Goal: Task Accomplishment & Management: Use online tool/utility

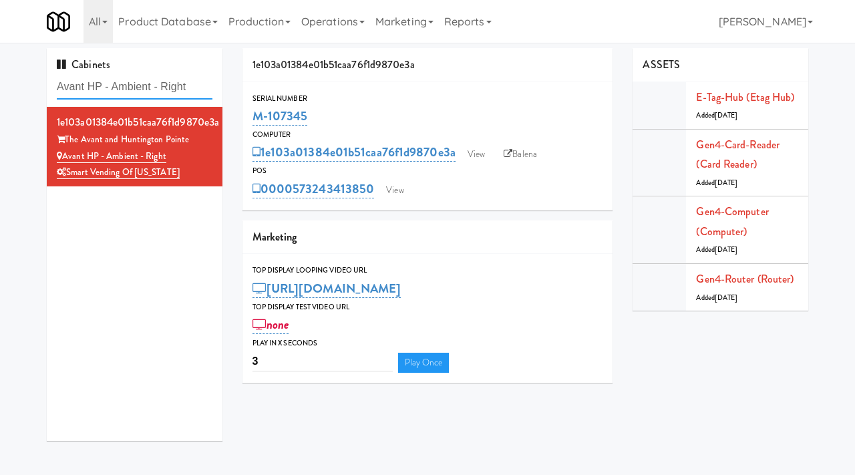
click at [153, 89] on input "Avant HP - Ambient - Right" at bounding box center [135, 87] width 156 height 25
paste input "First Financial Break Room Cooler B"
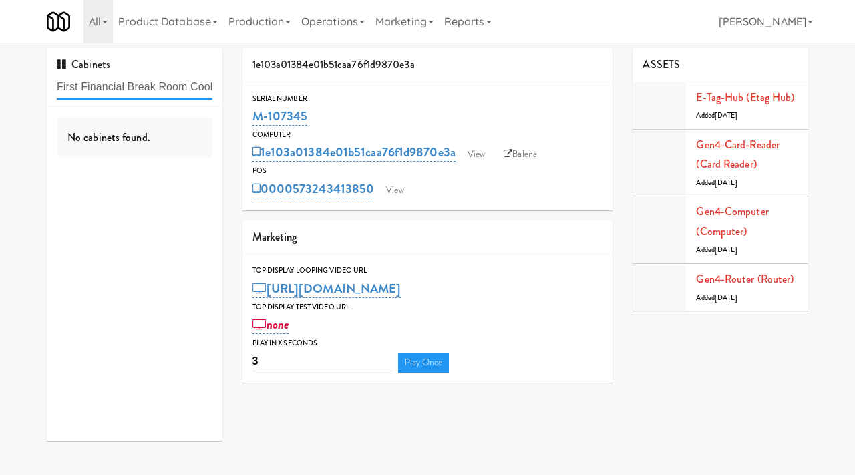
scroll to position [0, 26]
type input "First Financial Break Room Cooler B"
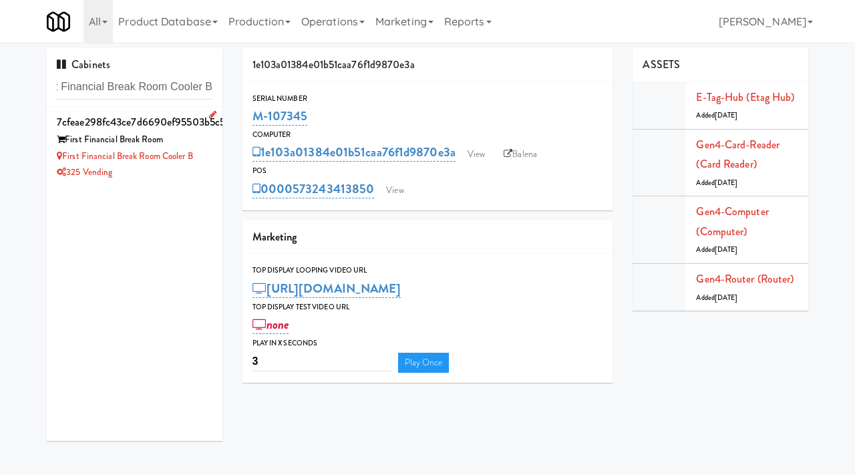
click at [208, 144] on div "First Financial Break Room" at bounding box center [135, 140] width 156 height 17
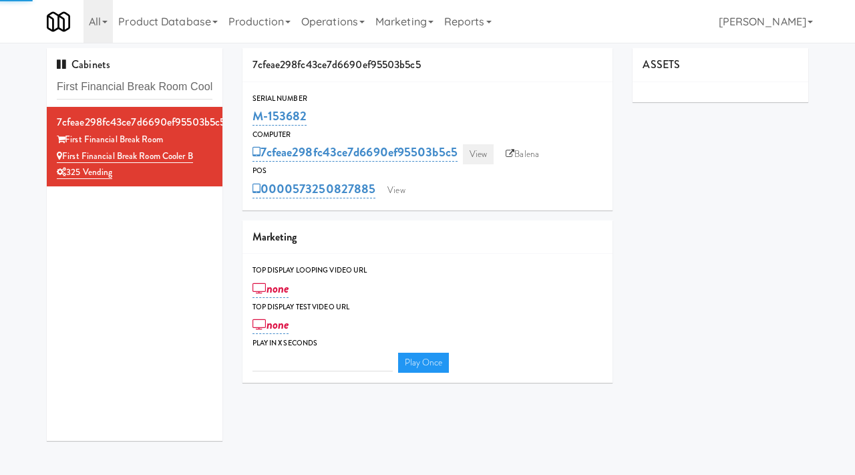
type input "3"
click at [482, 148] on link "View" at bounding box center [478, 154] width 31 height 20
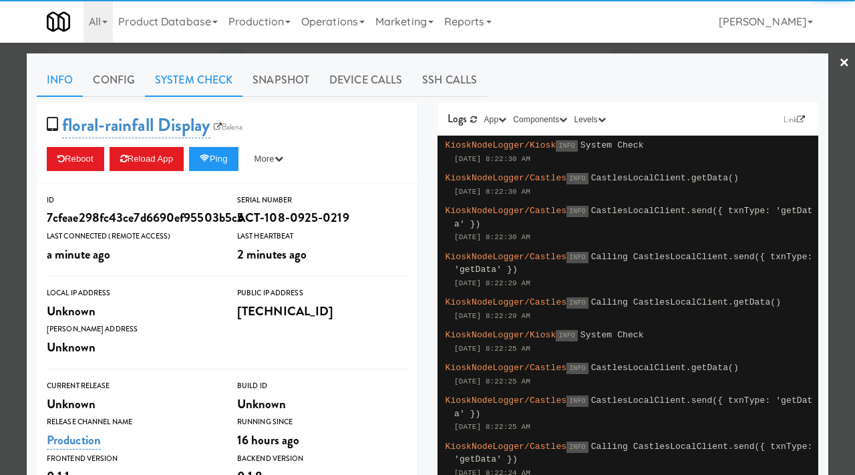
click at [202, 69] on link "System Check" at bounding box center [193, 79] width 97 height 33
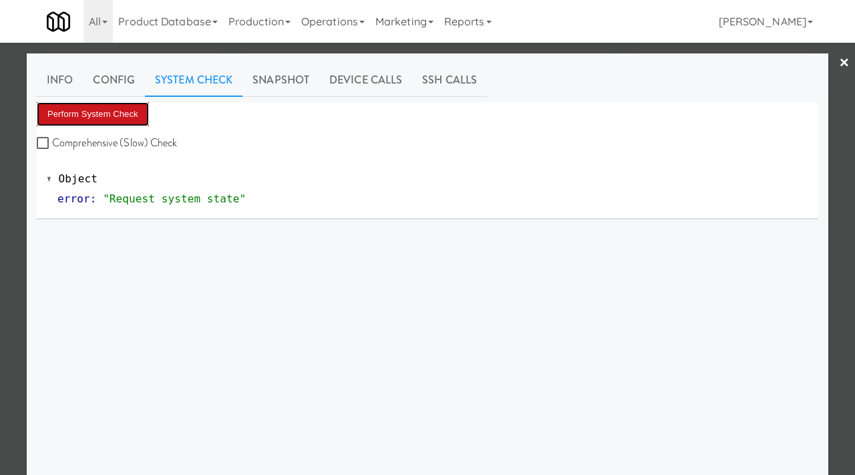
click at [111, 115] on button "Perform System Check" at bounding box center [93, 114] width 112 height 24
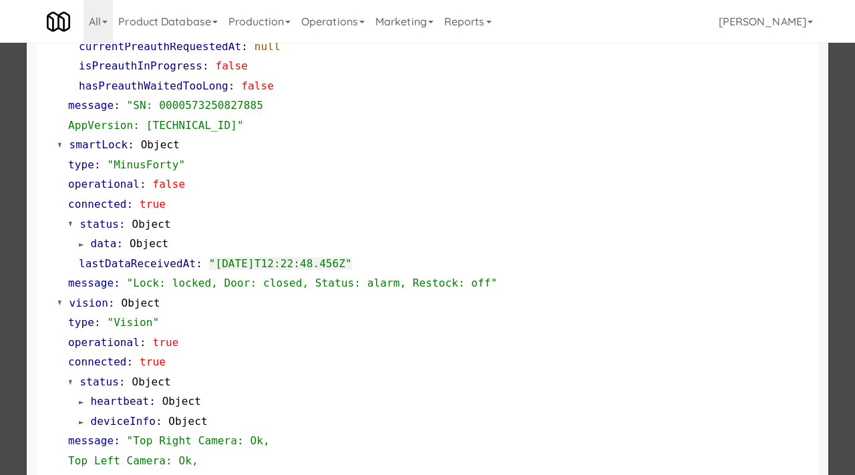
scroll to position [562, 0]
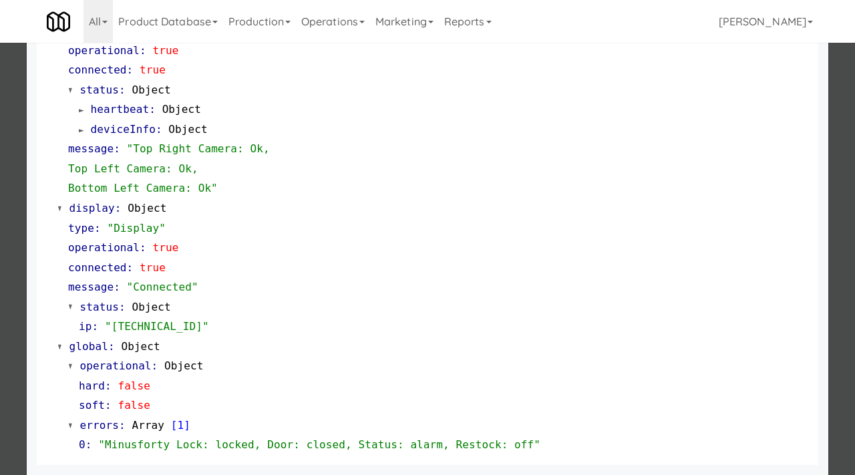
click at [1, 294] on div at bounding box center [427, 237] width 855 height 475
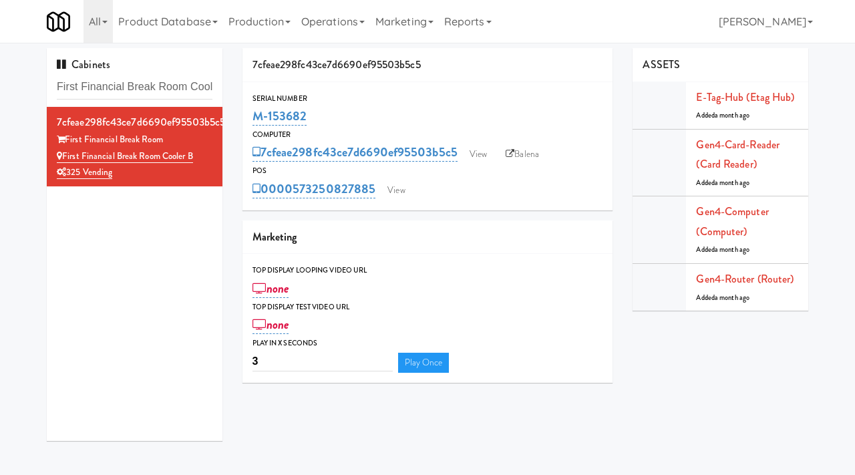
drag, startPoint x: 310, startPoint y: 118, endPoint x: 242, endPoint y: 119, distance: 68.8
click at [241, 120] on div "7cfeae298fc43ce7d6690ef95503b5c5 Serial Number M-153682 Computer 7cfeae298fc43c…" at bounding box center [427, 220] width 391 height 345
copy link "M-153682"
click at [477, 152] on link "View" at bounding box center [478, 154] width 31 height 20
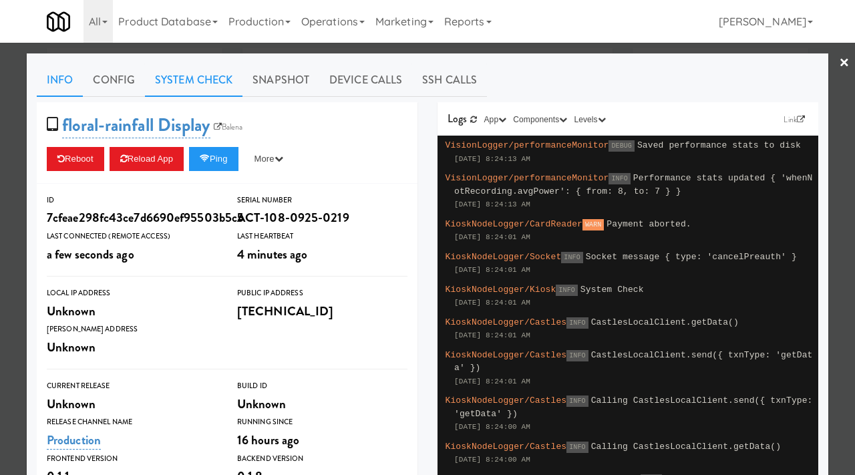
click at [187, 75] on link "System Check" at bounding box center [193, 79] width 97 height 33
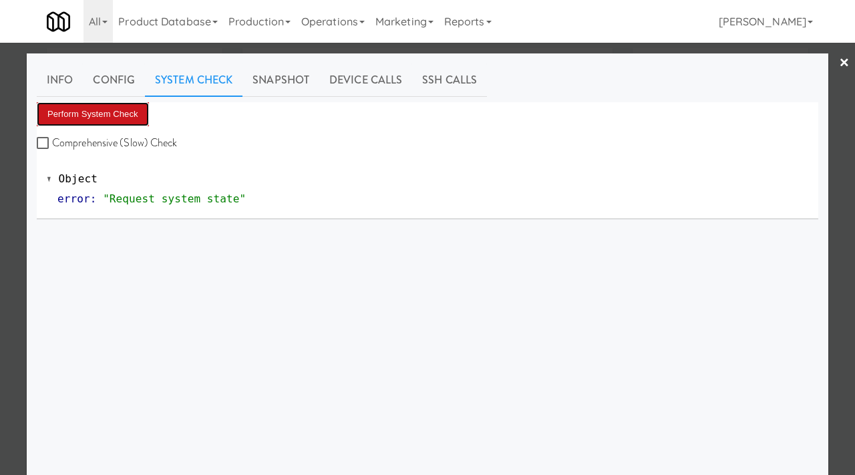
click at [73, 116] on button "Perform System Check" at bounding box center [93, 114] width 112 height 24
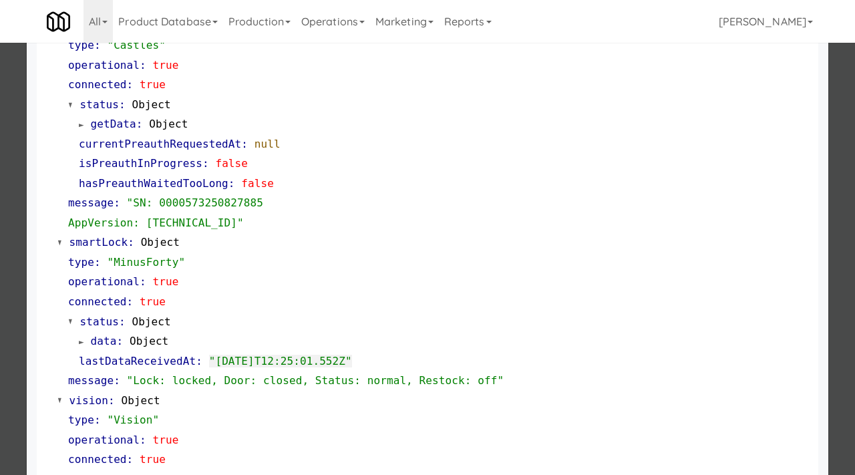
scroll to position [562, 0]
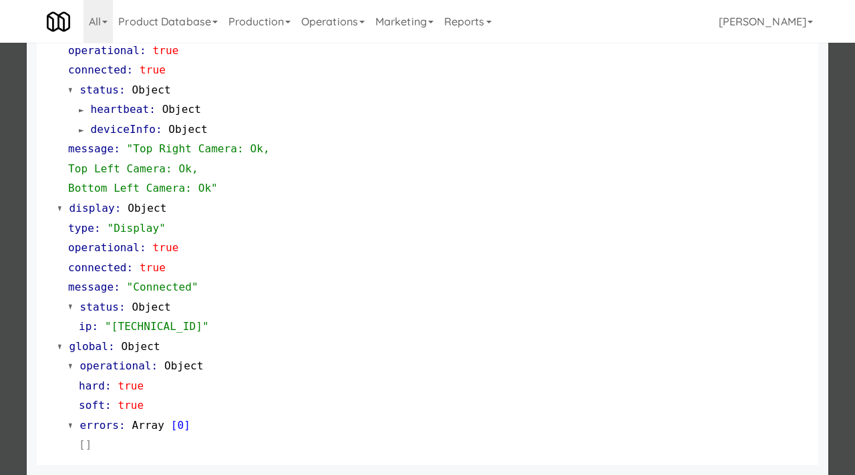
click at [0, 276] on div at bounding box center [427, 237] width 855 height 475
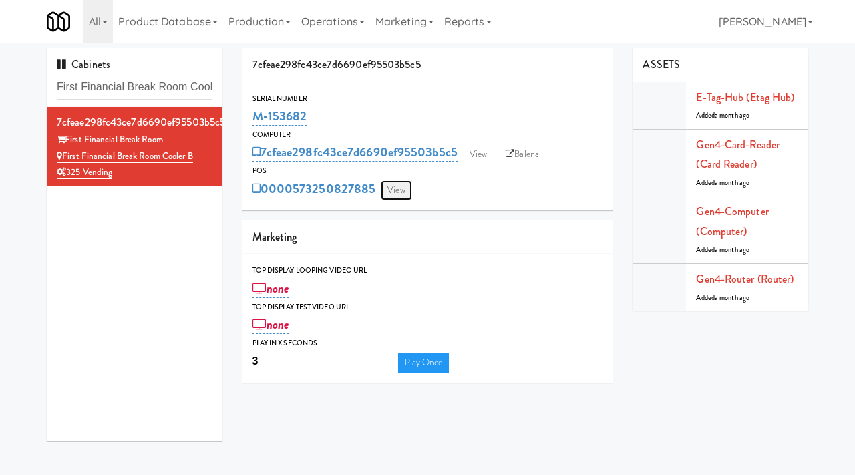
click at [395, 190] on link "View" at bounding box center [396, 190] width 31 height 20
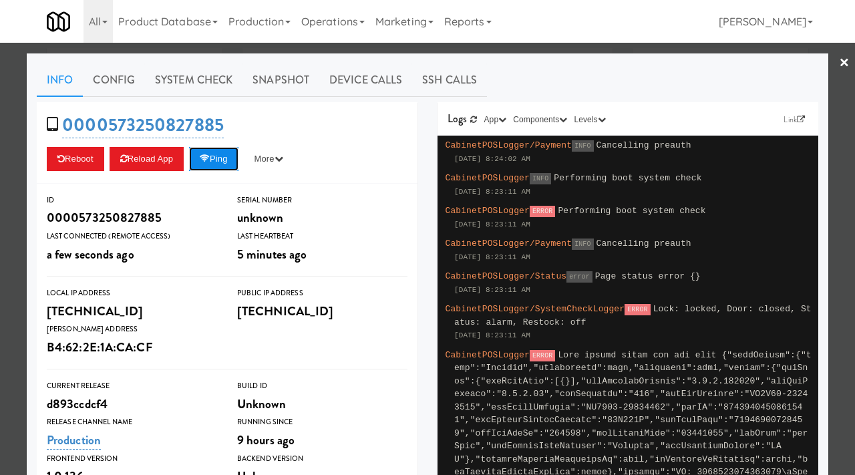
click at [210, 154] on icon at bounding box center [205, 158] width 10 height 9
click at [231, 159] on button "Ping" at bounding box center [213, 159] width 49 height 24
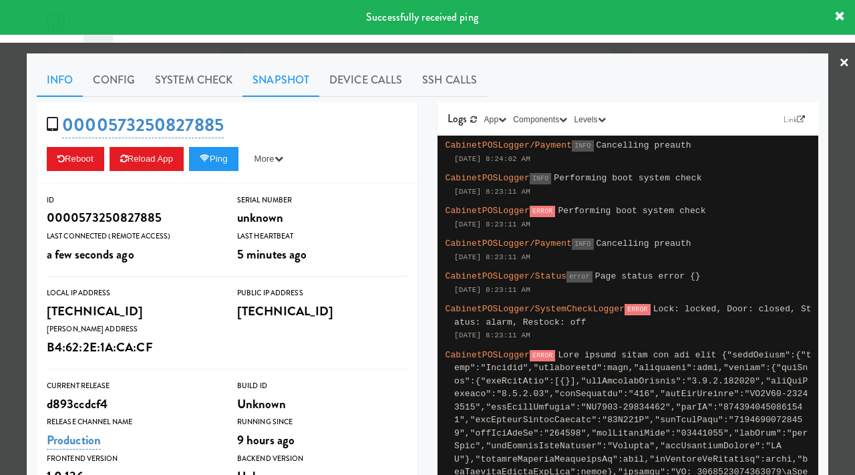
click at [294, 83] on link "Snapshot" at bounding box center [280, 79] width 77 height 33
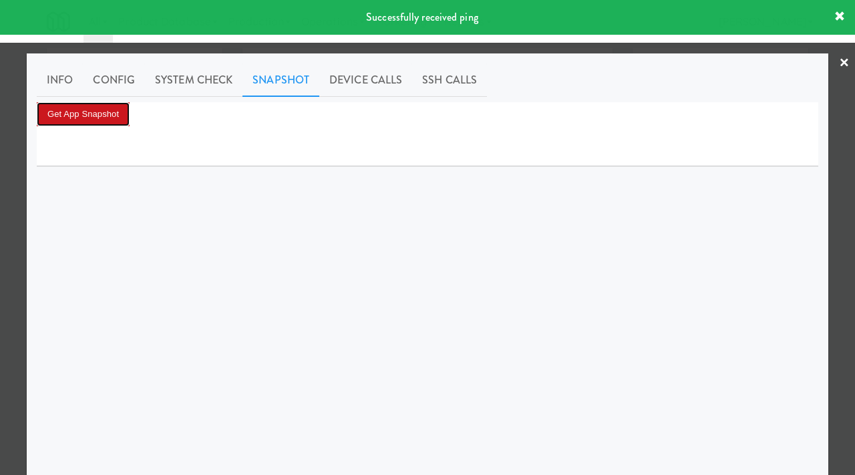
click at [114, 110] on button "Get App Snapshot" at bounding box center [83, 114] width 93 height 24
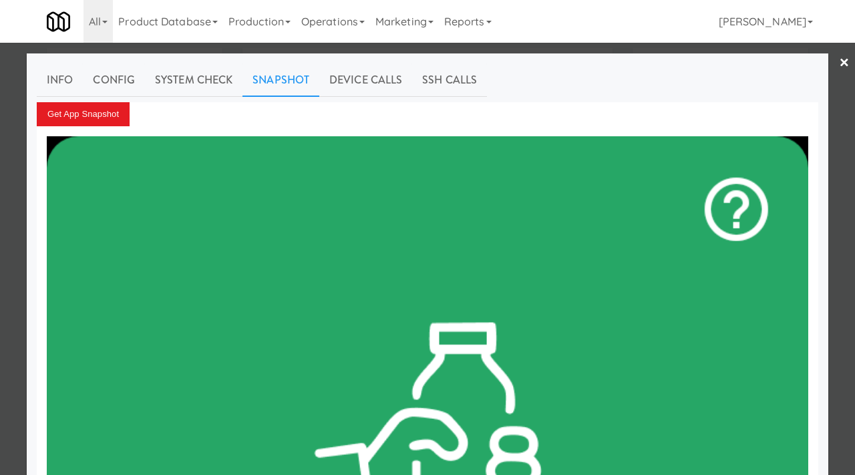
click at [0, 193] on div at bounding box center [427, 237] width 855 height 475
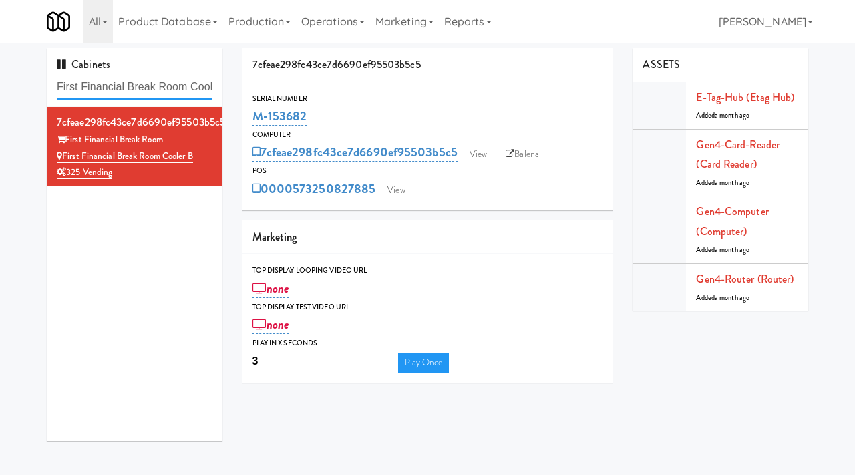
click at [140, 85] on input "First Financial Break Room Cooler B" at bounding box center [135, 87] width 156 height 25
paste input "[MEDICAL_DATA] - Main Floor"
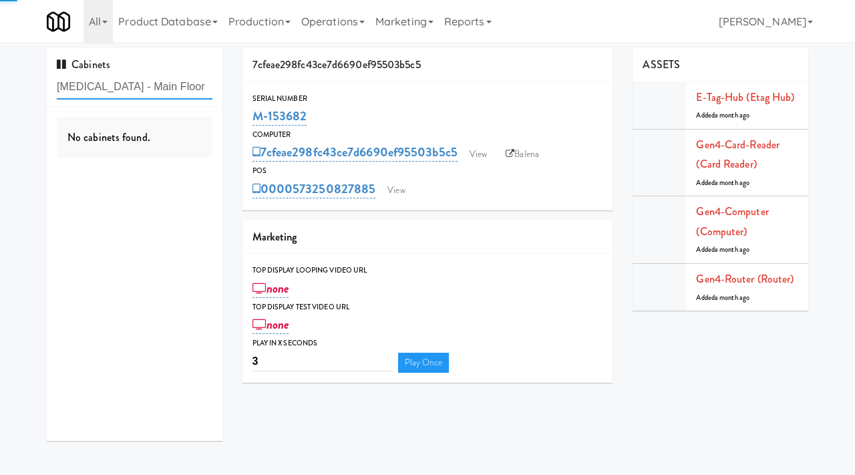
type input "[MEDICAL_DATA] - Main Floor"
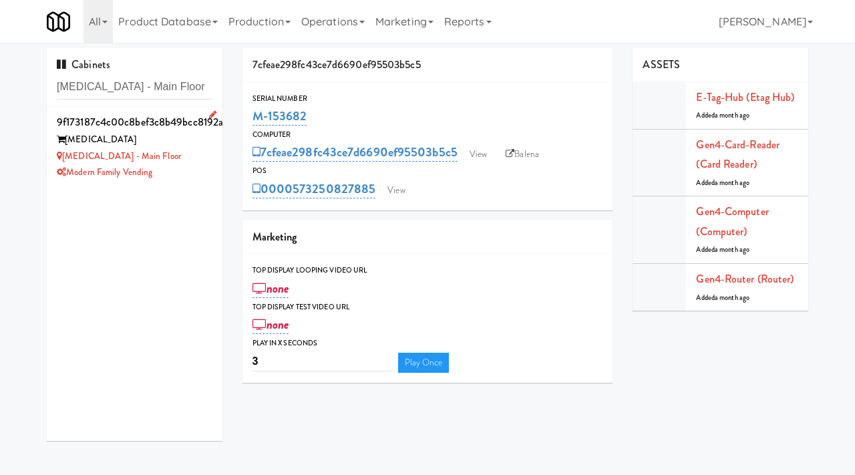
click at [195, 153] on div "[MEDICAL_DATA] - Main Floor" at bounding box center [135, 156] width 156 height 17
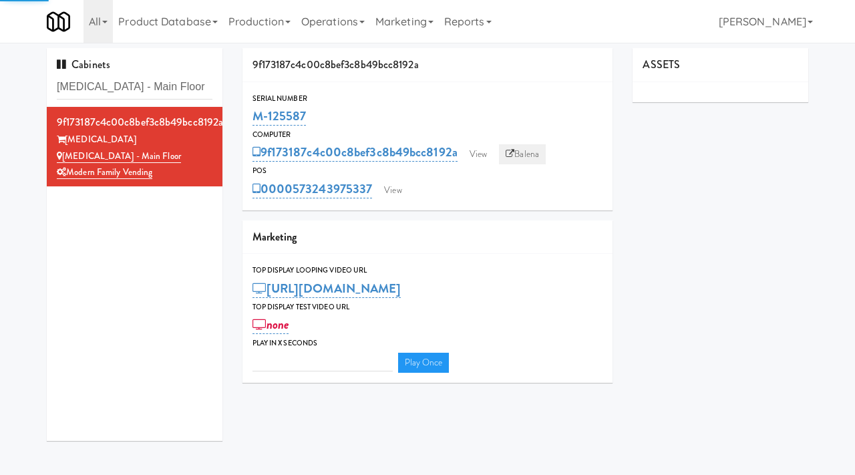
type input "3"
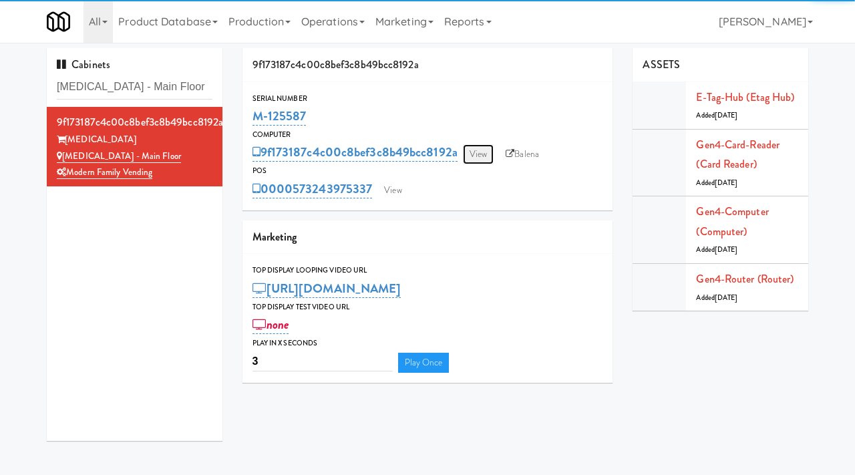
click at [489, 152] on link "View" at bounding box center [478, 154] width 31 height 20
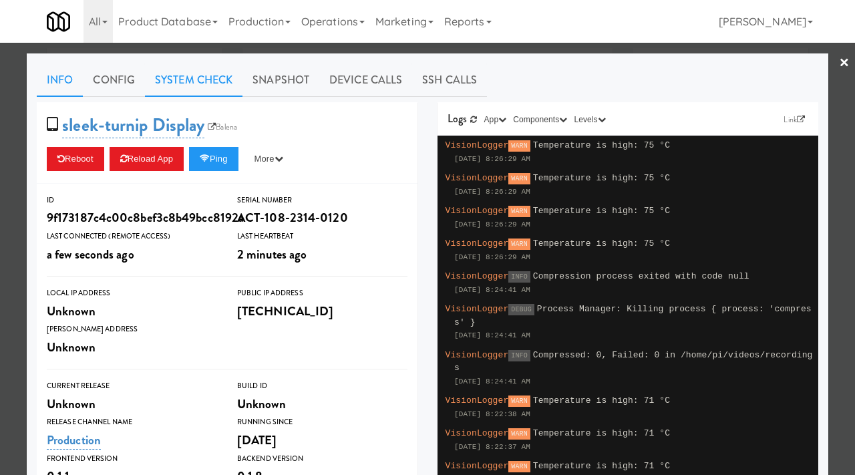
click at [198, 83] on link "System Check" at bounding box center [193, 79] width 97 height 33
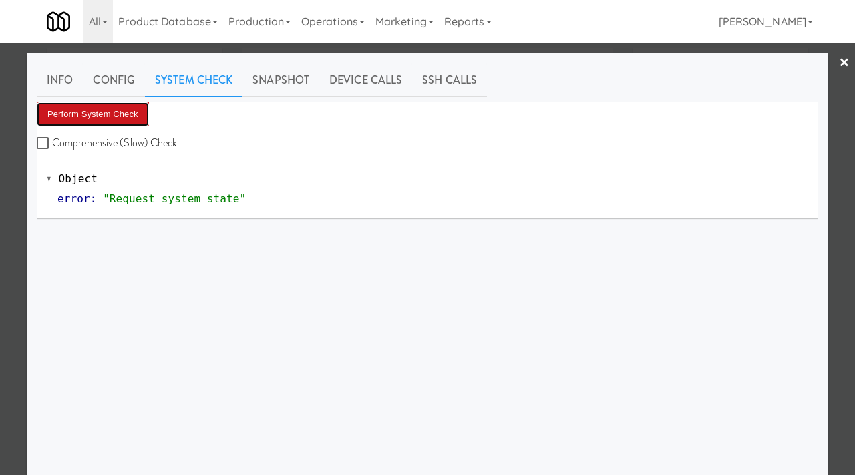
click at [119, 117] on button "Perform System Check" at bounding box center [93, 114] width 112 height 24
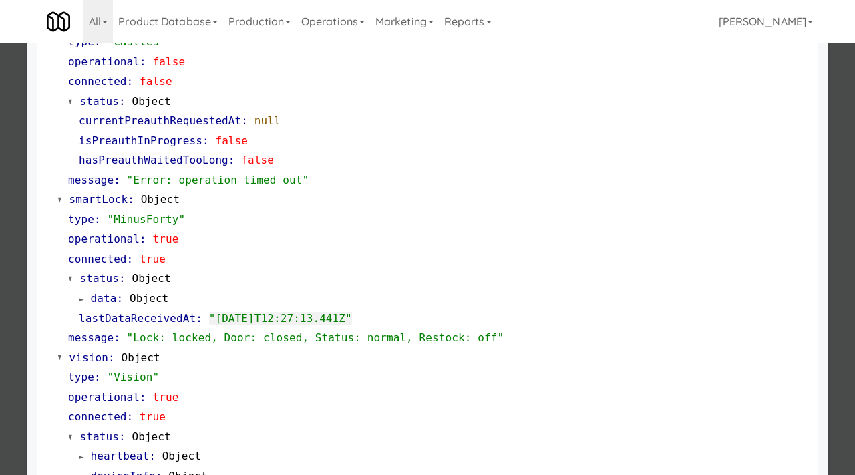
scroll to position [180, 0]
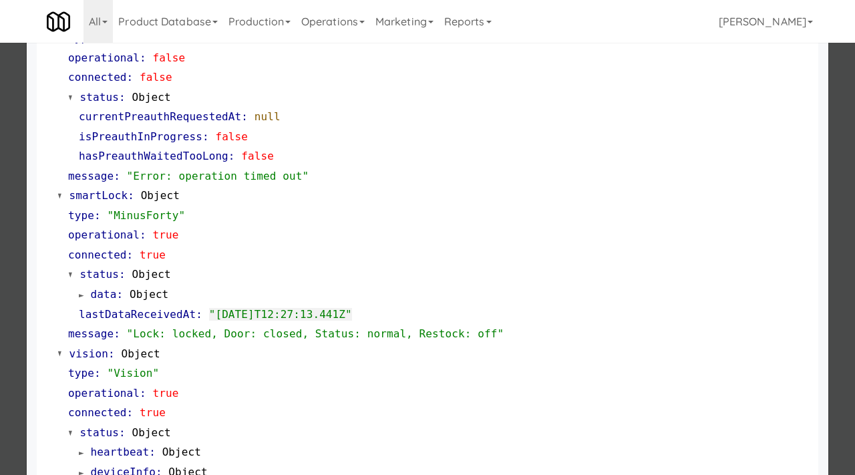
click at [16, 252] on div at bounding box center [427, 237] width 855 height 475
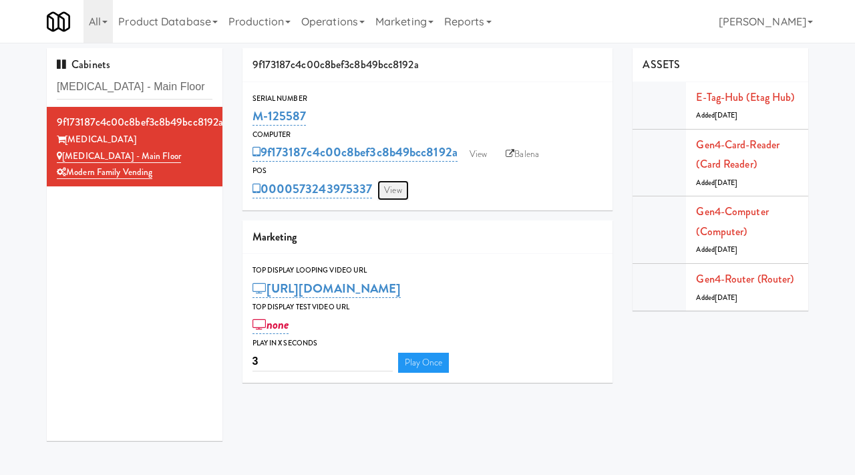
click at [393, 190] on link "View" at bounding box center [392, 190] width 31 height 20
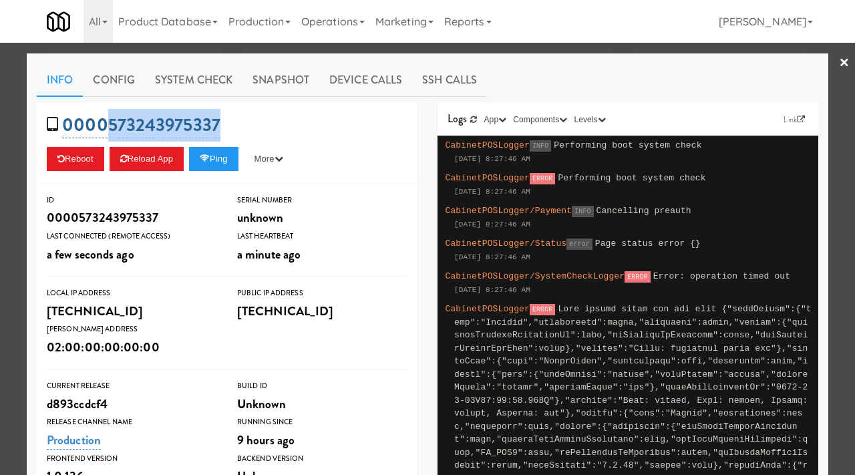
drag, startPoint x: 234, startPoint y: 120, endPoint x: 110, endPoint y: 128, distance: 124.4
click at [110, 128] on div "0000573243975337 Reboot Reload App Ping More Ping Server Restart Server Force R…" at bounding box center [227, 142] width 381 height 81
copy link "[CREDIT_CARD_NUMBER]"
click at [0, 244] on div at bounding box center [427, 237] width 855 height 475
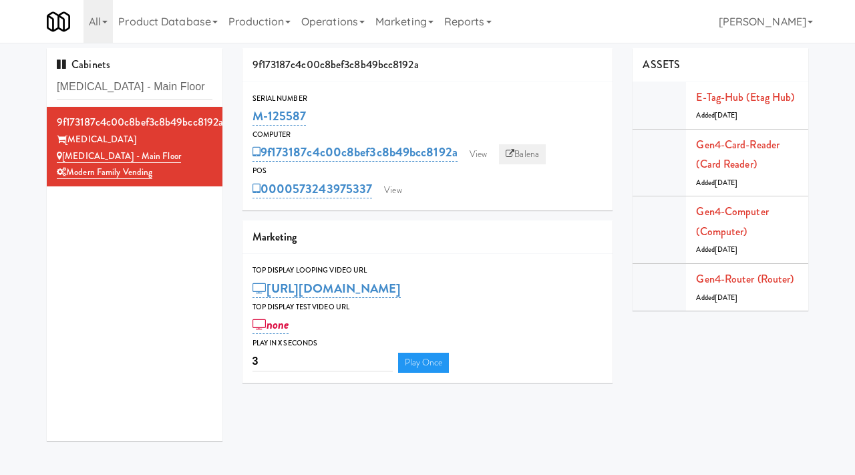
click at [513, 152] on icon at bounding box center [509, 154] width 9 height 9
click at [393, 196] on link "View" at bounding box center [392, 190] width 31 height 20
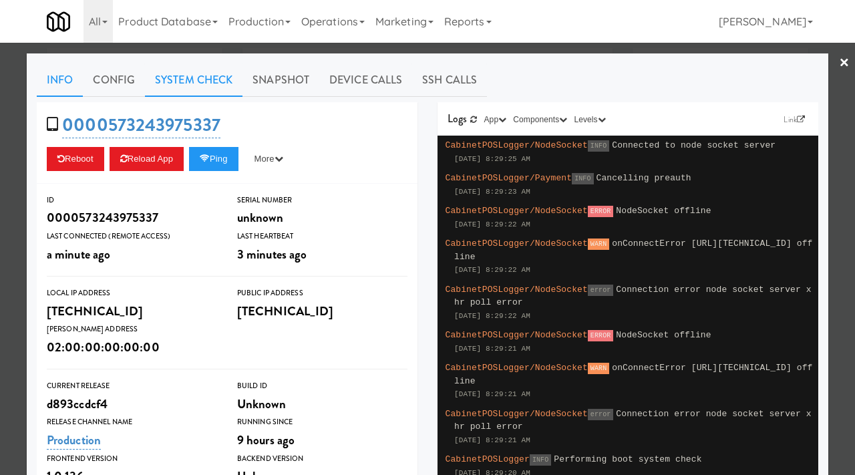
click at [193, 77] on link "System Check" at bounding box center [193, 79] width 97 height 33
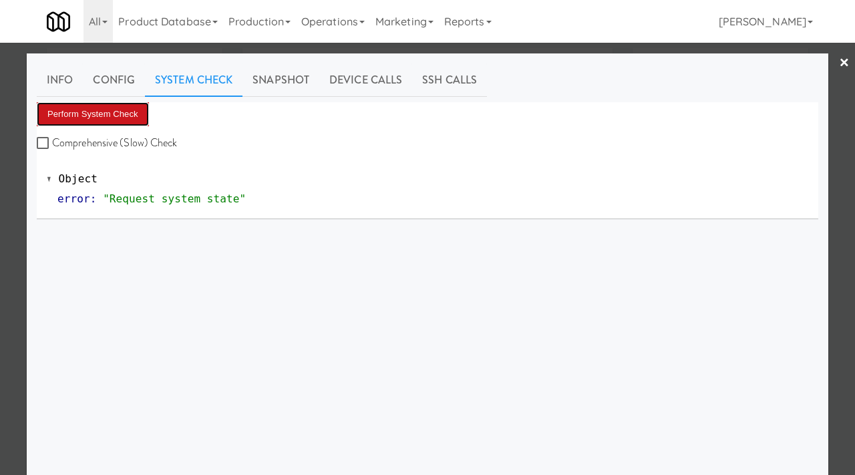
click at [114, 114] on button "Perform System Check" at bounding box center [93, 114] width 112 height 24
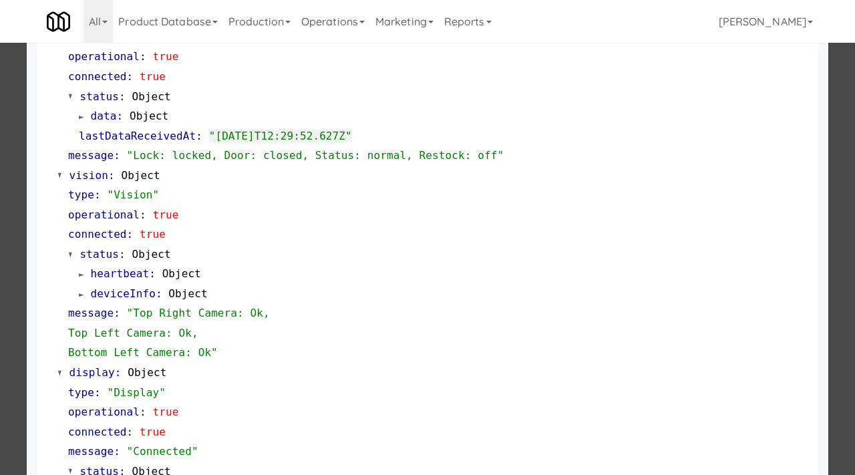
scroll to position [562, 0]
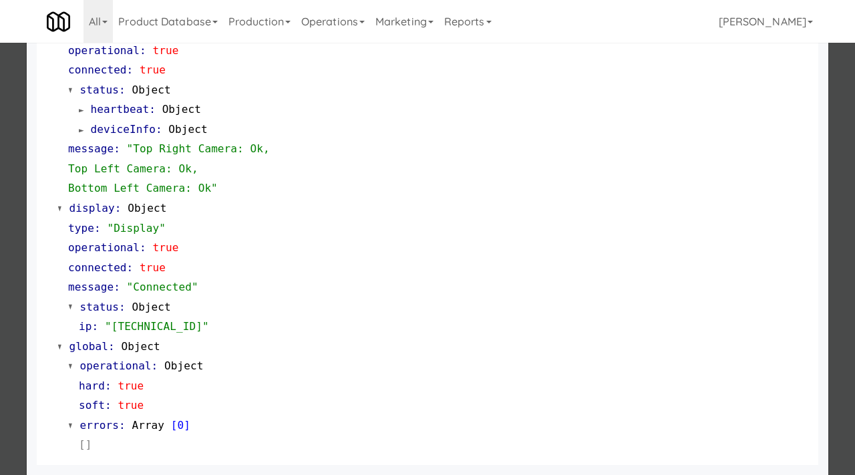
click at [0, 297] on div at bounding box center [427, 237] width 855 height 475
